Goal: Task Accomplishment & Management: Manage account settings

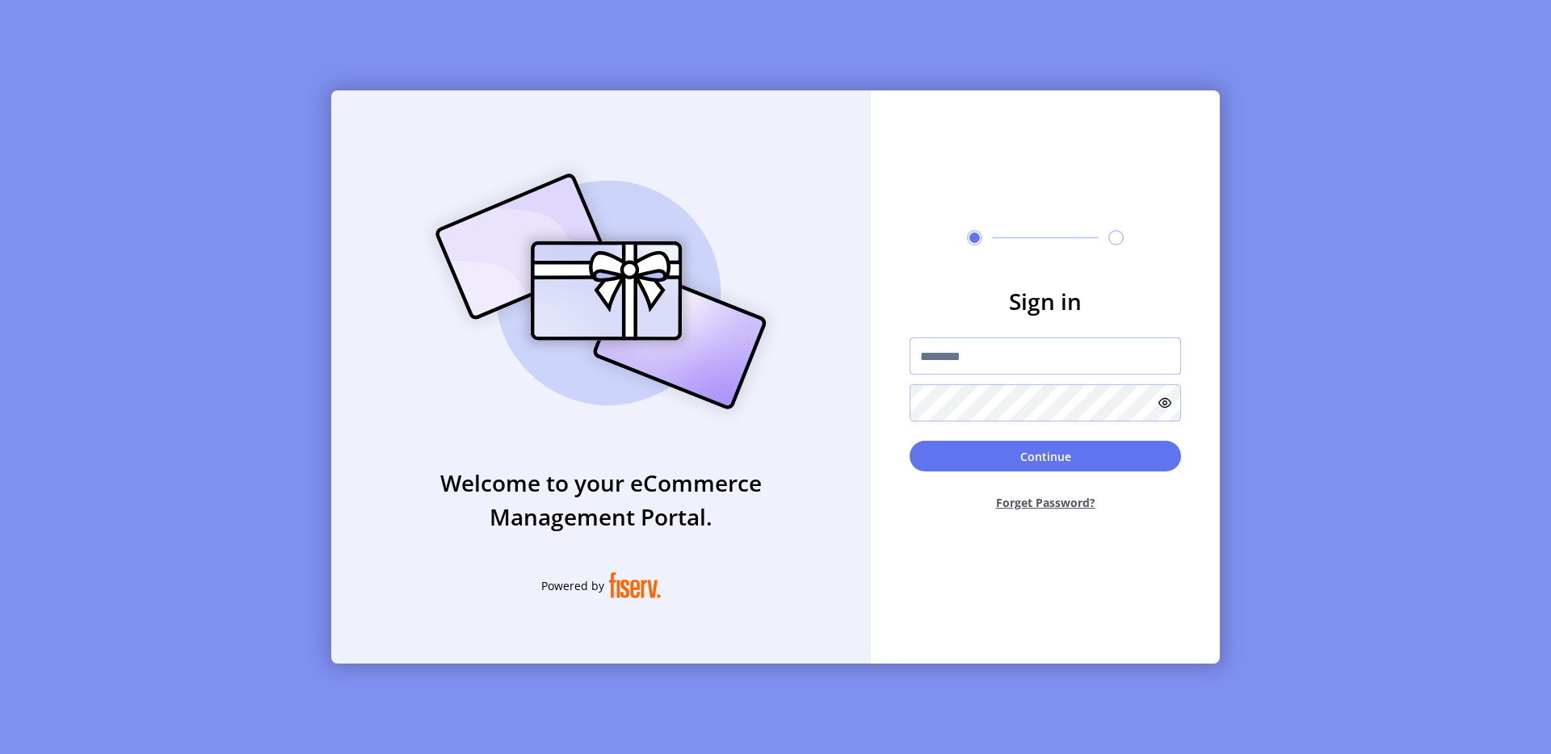
click at [983, 374] on input "text" at bounding box center [1044, 356] width 271 height 37
type input "**********"
click at [1047, 451] on button "Continue" at bounding box center [1044, 456] width 271 height 31
